Goal: Task Accomplishment & Management: Manage account settings

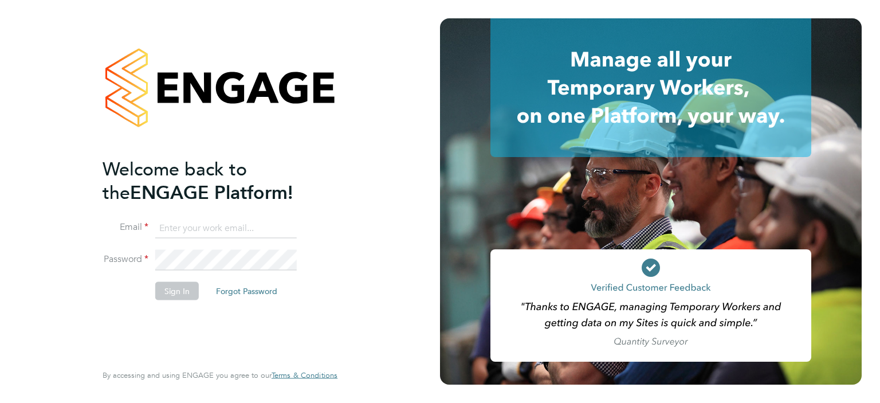
click at [215, 230] on input at bounding box center [225, 228] width 141 height 21
click at [189, 227] on input at bounding box center [225, 228] width 141 height 21
type input "daniel.douglas@hays.com"
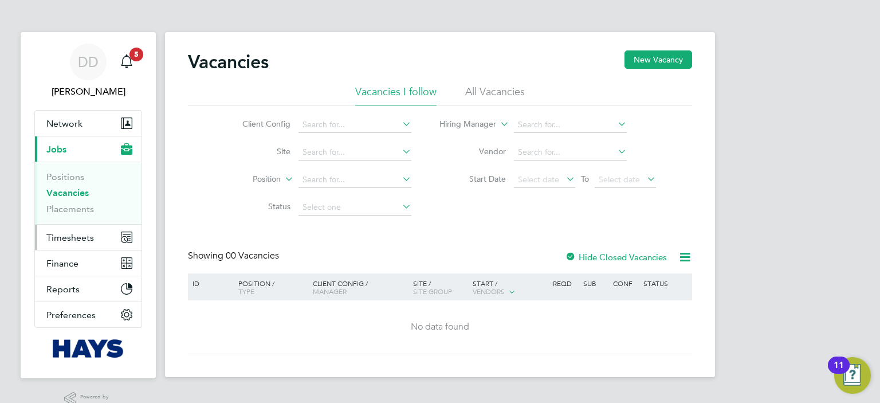
click at [94, 238] on button "Timesheets" at bounding box center [88, 237] width 107 height 25
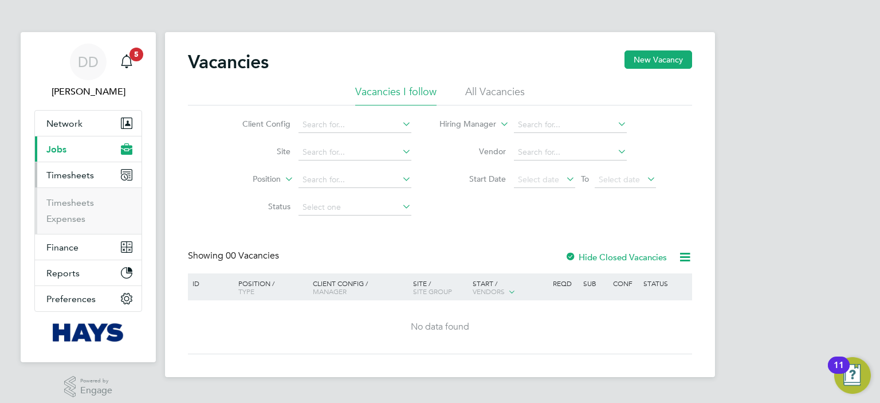
click at [89, 208] on li "Timesheets" at bounding box center [89, 205] width 86 height 16
click at [85, 201] on link "Timesheets" at bounding box center [70, 202] width 48 height 11
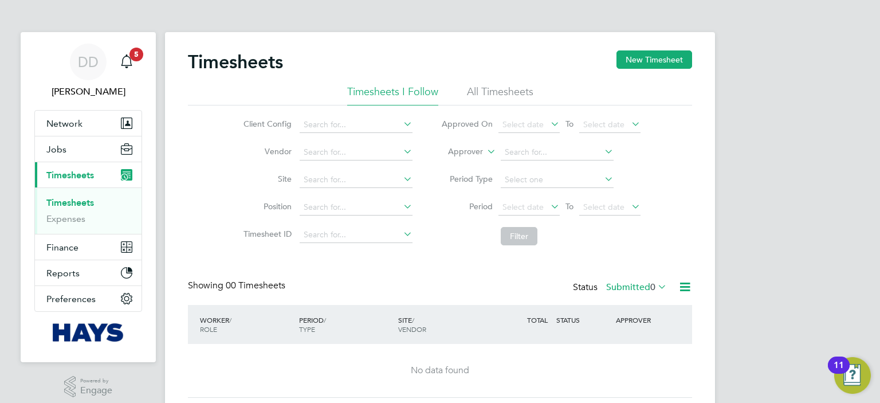
click at [517, 91] on li "All Timesheets" at bounding box center [500, 95] width 66 height 21
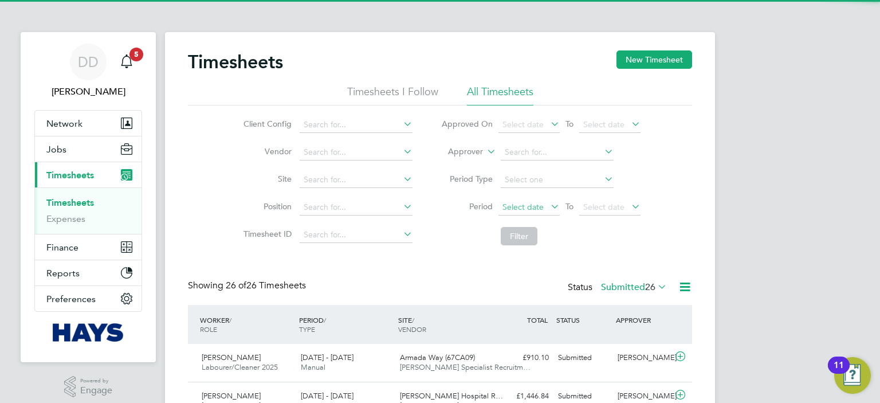
click at [538, 204] on span "Select date" at bounding box center [522, 207] width 41 height 10
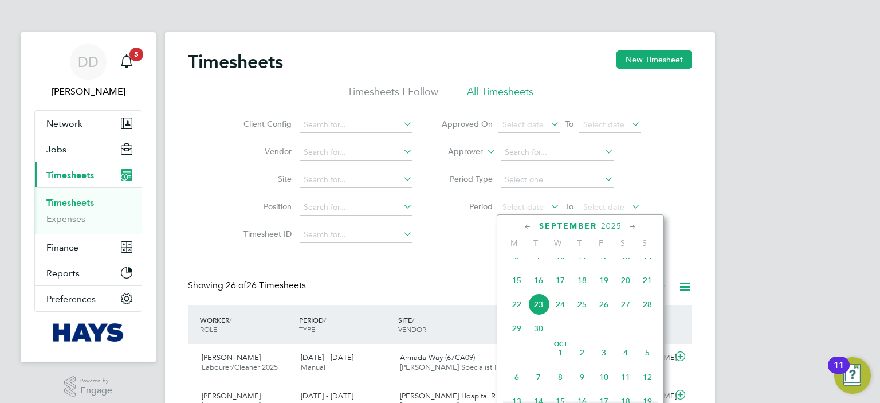
click at [518, 290] on span "15" at bounding box center [517, 280] width 22 height 22
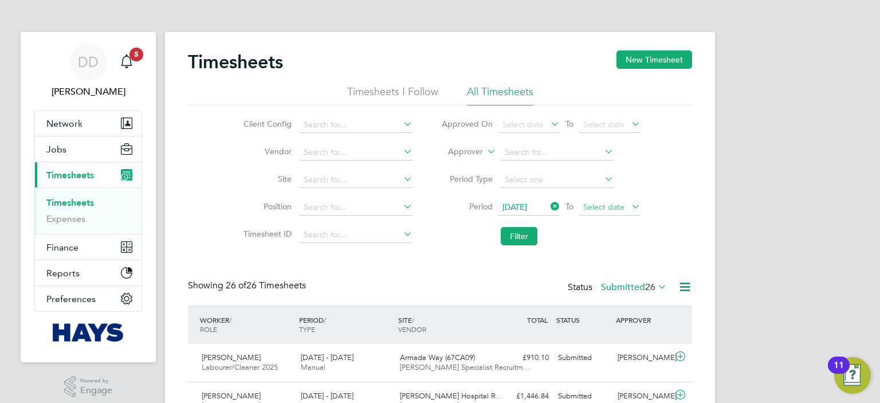
click at [611, 213] on span "Select date" at bounding box center [609, 207] width 61 height 15
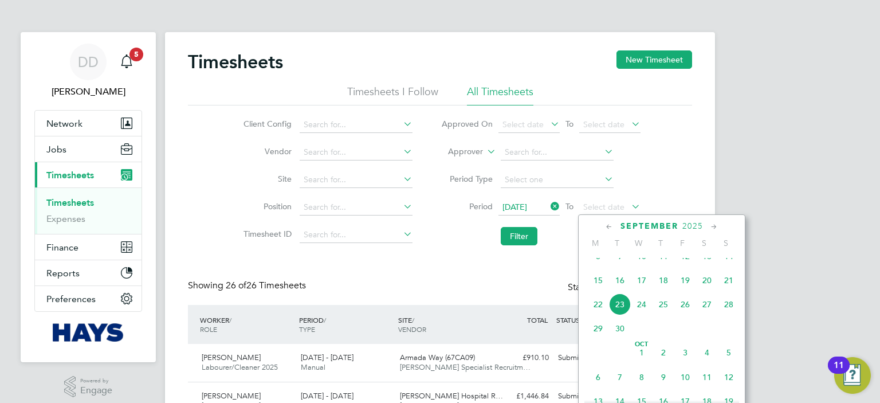
click at [687, 291] on span "19" at bounding box center [685, 280] width 22 height 22
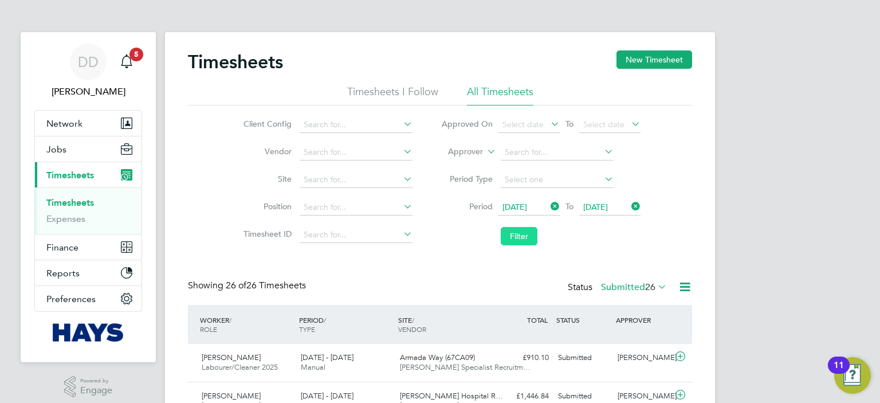
click at [521, 236] on button "Filter" at bounding box center [519, 236] width 37 height 18
drag, startPoint x: 879, startPoint y: 124, endPoint x: 877, endPoint y: 211, distance: 87.1
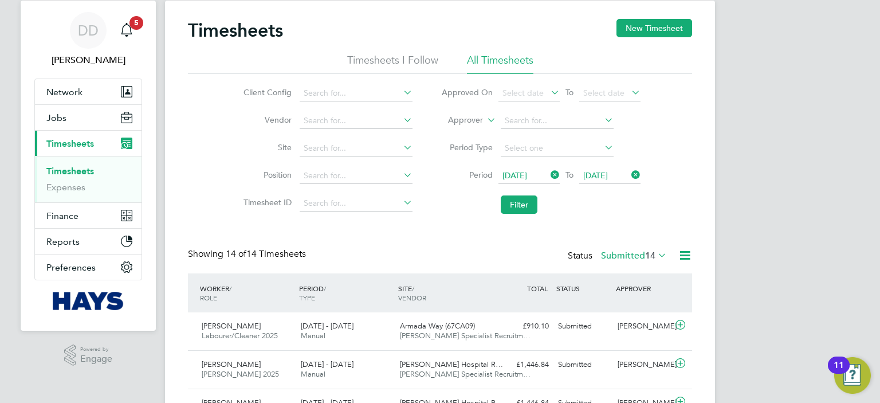
click at [655, 261] on icon at bounding box center [655, 255] width 0 height 16
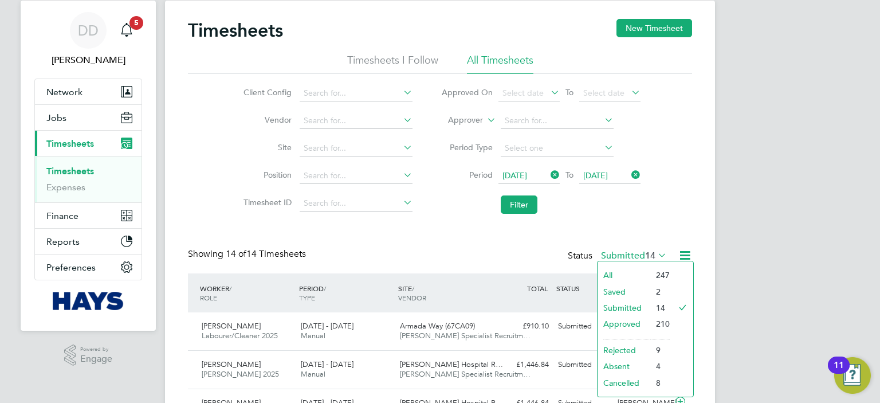
click at [632, 326] on li "Approved" at bounding box center [623, 324] width 53 height 16
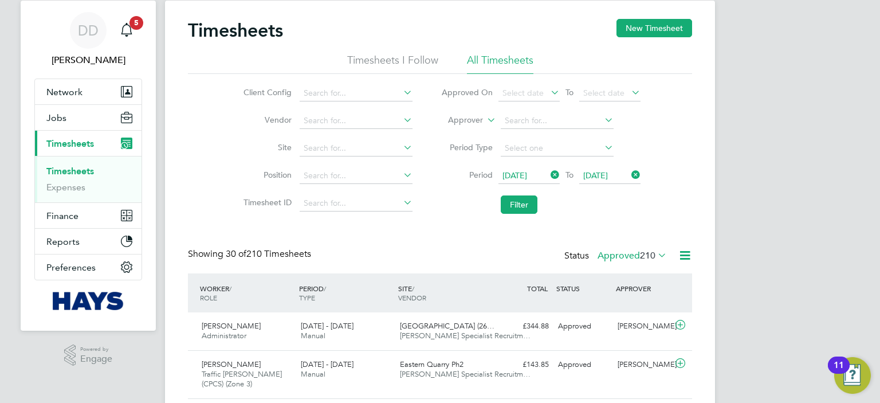
click at [227, 290] on div "WORKER / ROLE" at bounding box center [246, 293] width 99 height 30
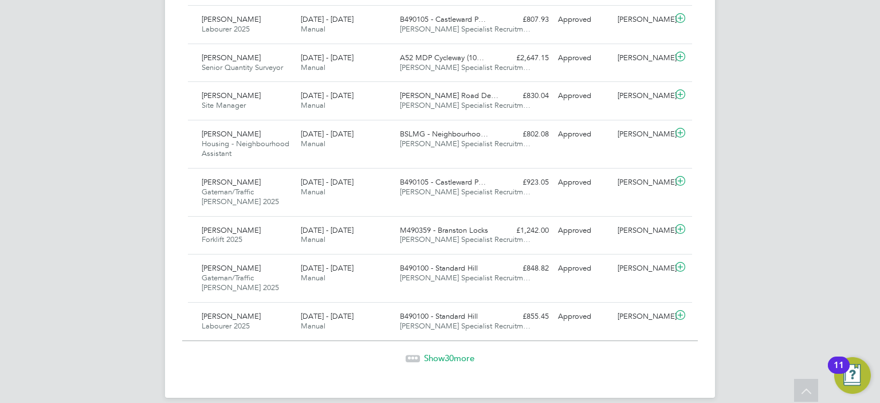
click at [447, 352] on span "30" at bounding box center [448, 357] width 9 height 11
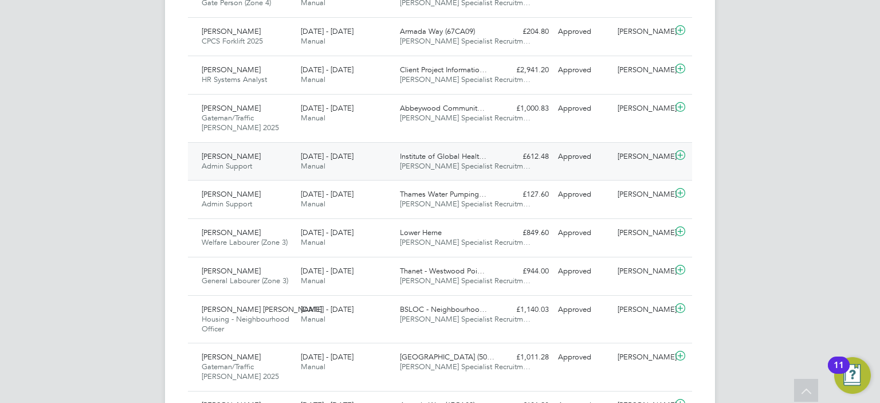
click at [680, 151] on icon at bounding box center [680, 155] width 14 height 9
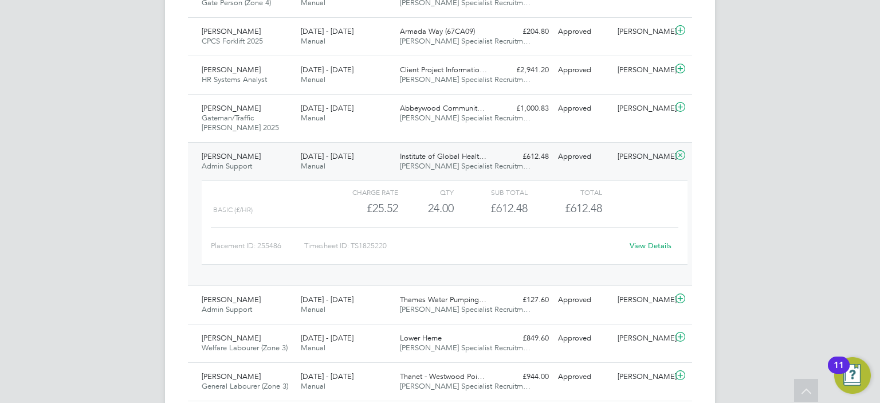
click at [680, 151] on icon at bounding box center [680, 155] width 14 height 9
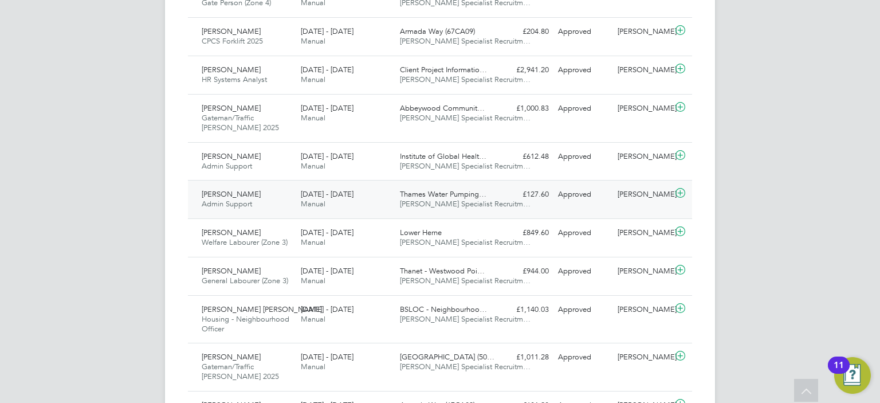
click at [679, 188] on icon at bounding box center [680, 192] width 14 height 9
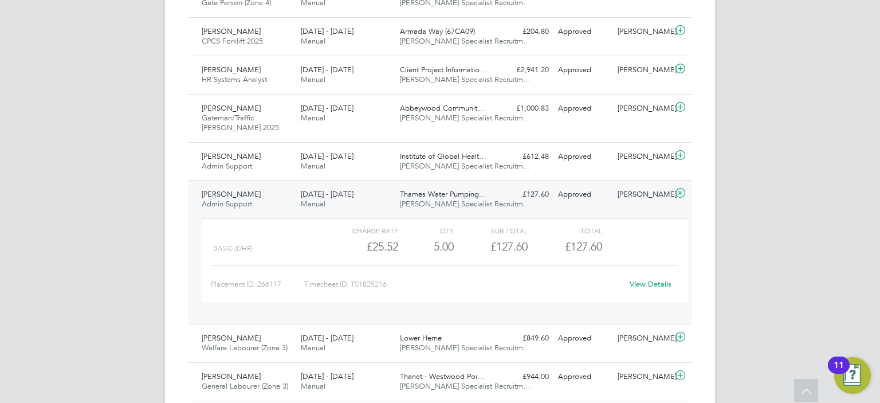
click at [679, 188] on icon at bounding box center [680, 192] width 14 height 9
